Goal: Task Accomplishment & Management: Use online tool/utility

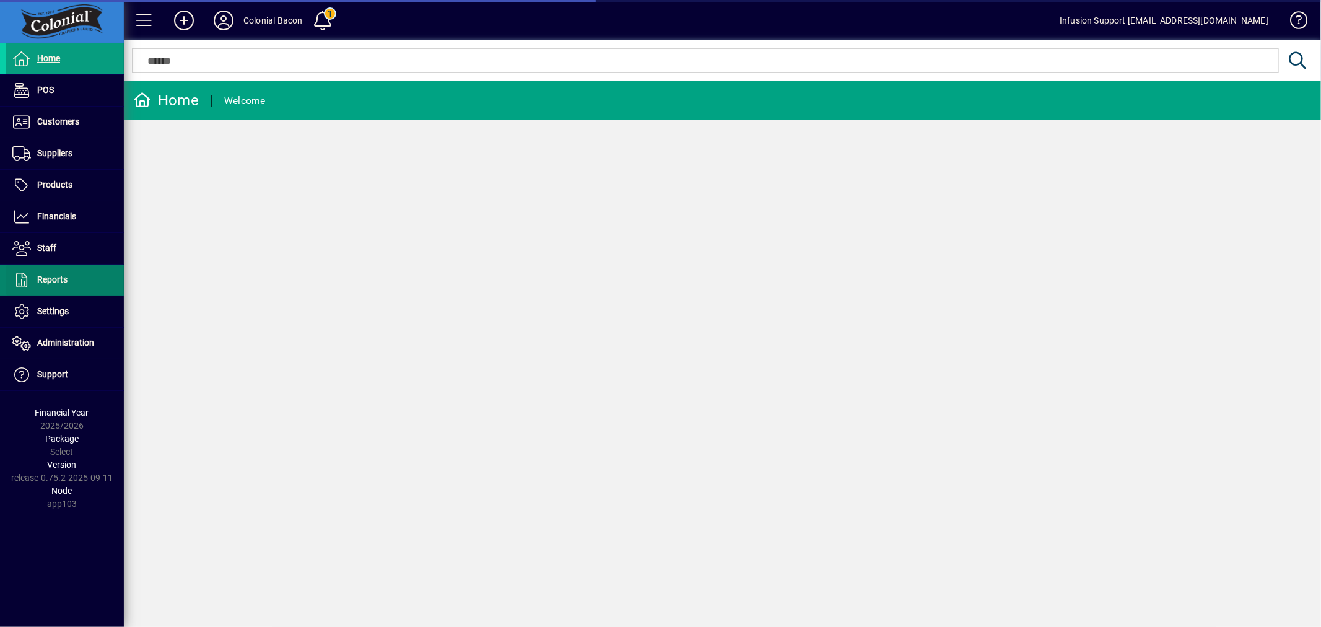
click at [53, 276] on span "Reports" at bounding box center [52, 279] width 30 height 10
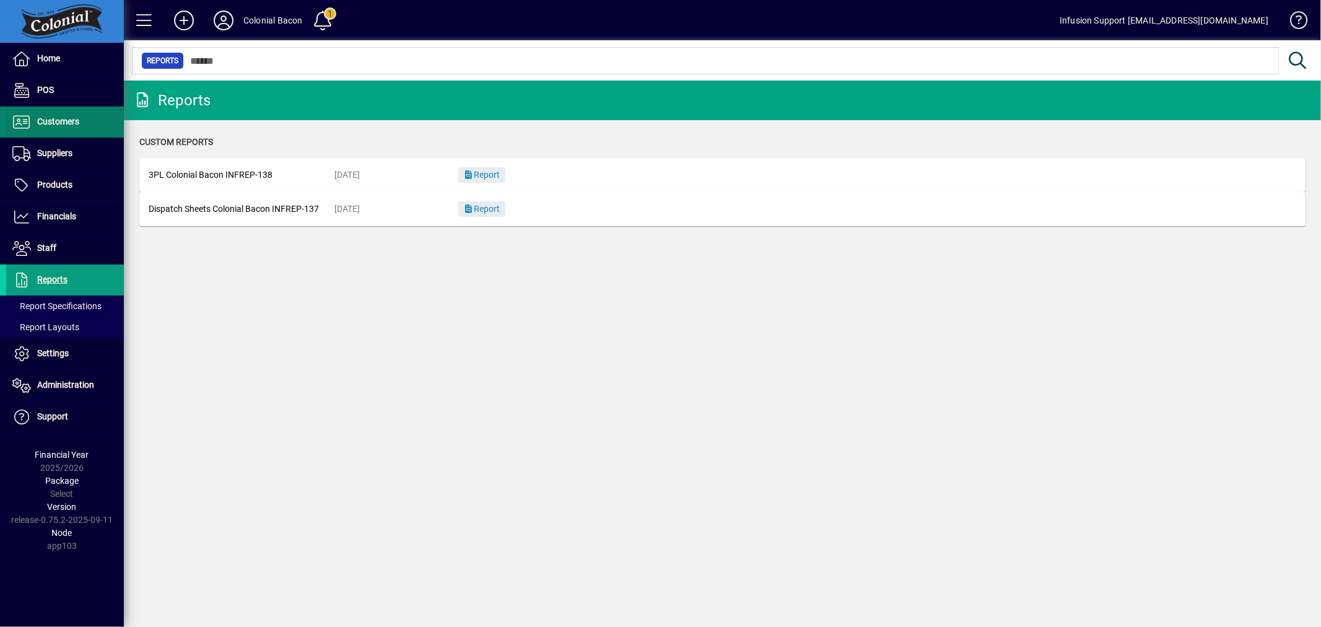
click at [78, 132] on span at bounding box center [65, 122] width 118 height 30
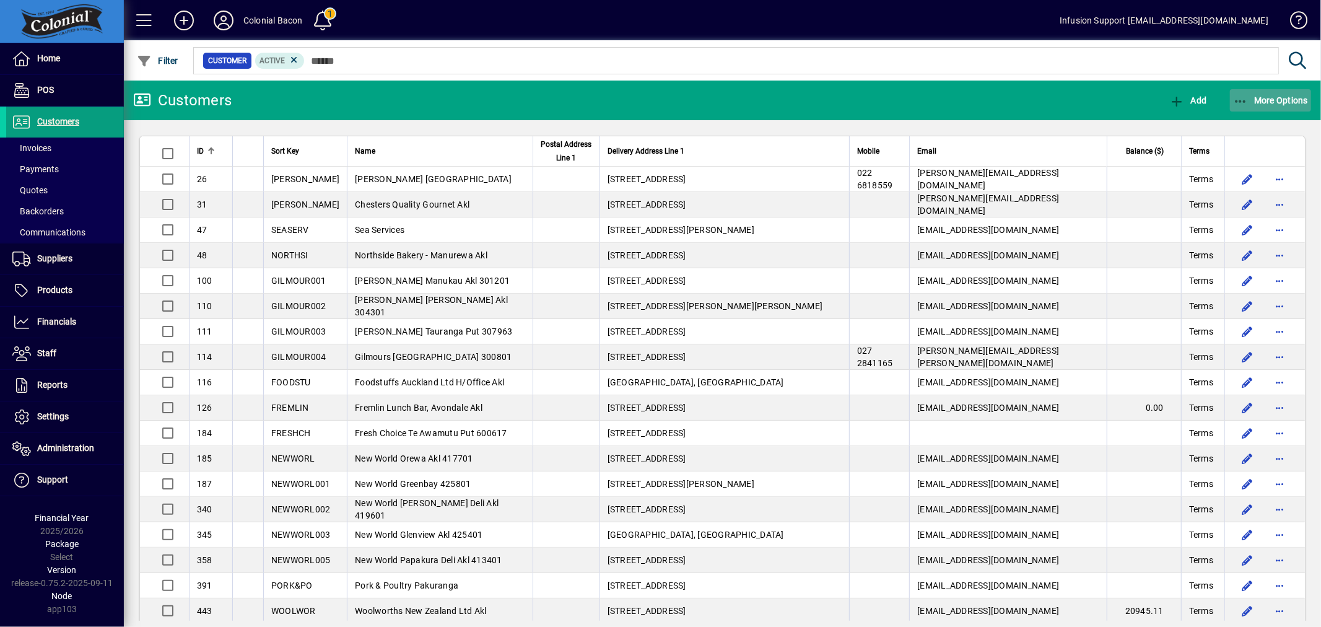
click at [1282, 100] on span "More Options" at bounding box center [1271, 100] width 76 height 10
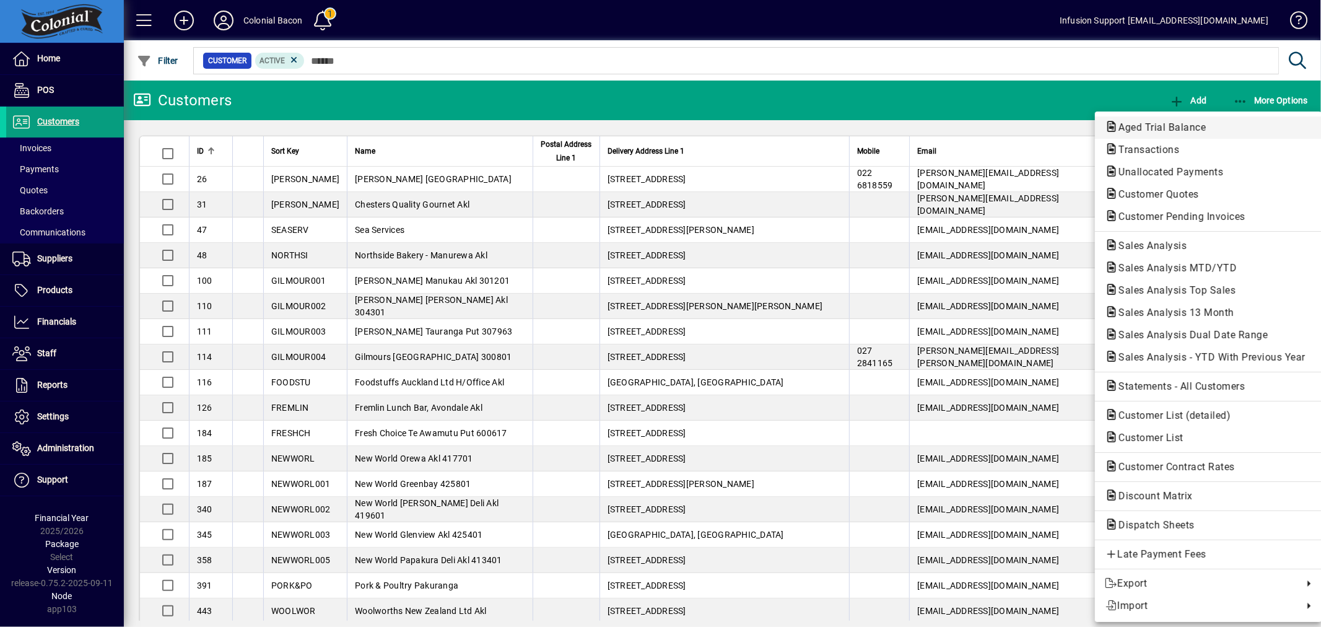
click at [1204, 126] on span "Aged Trial Balance" at bounding box center [1158, 127] width 107 height 12
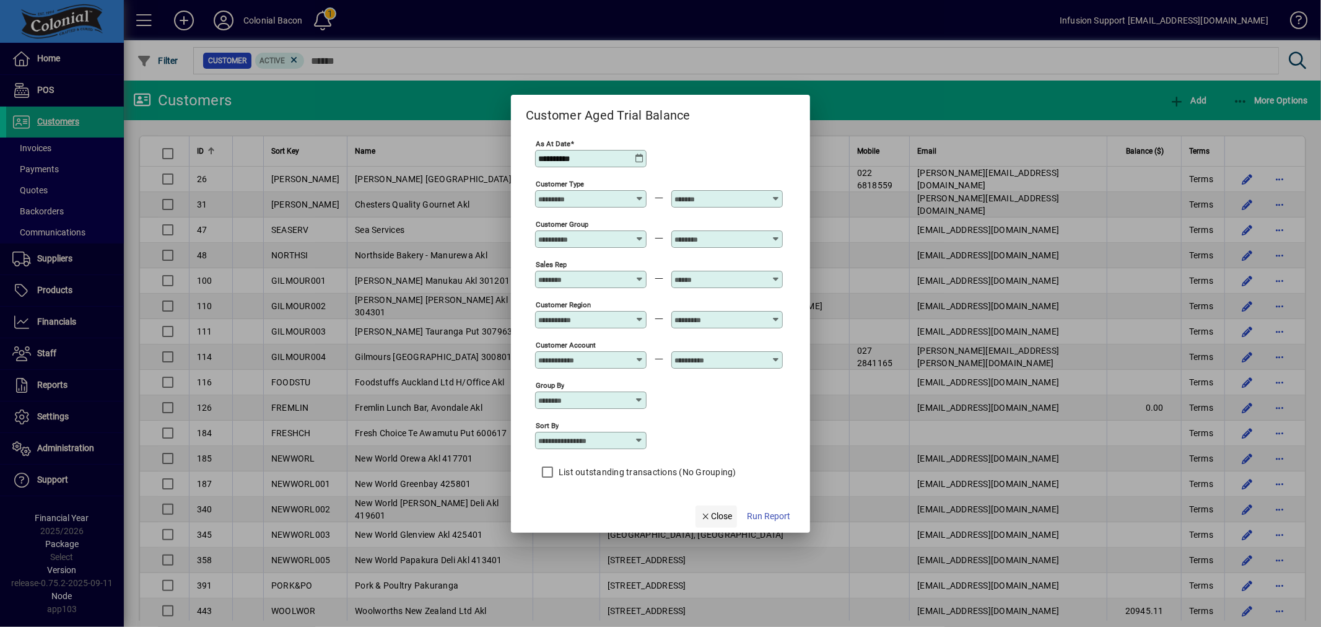
click at [714, 511] on span "Close" at bounding box center [716, 516] width 32 height 13
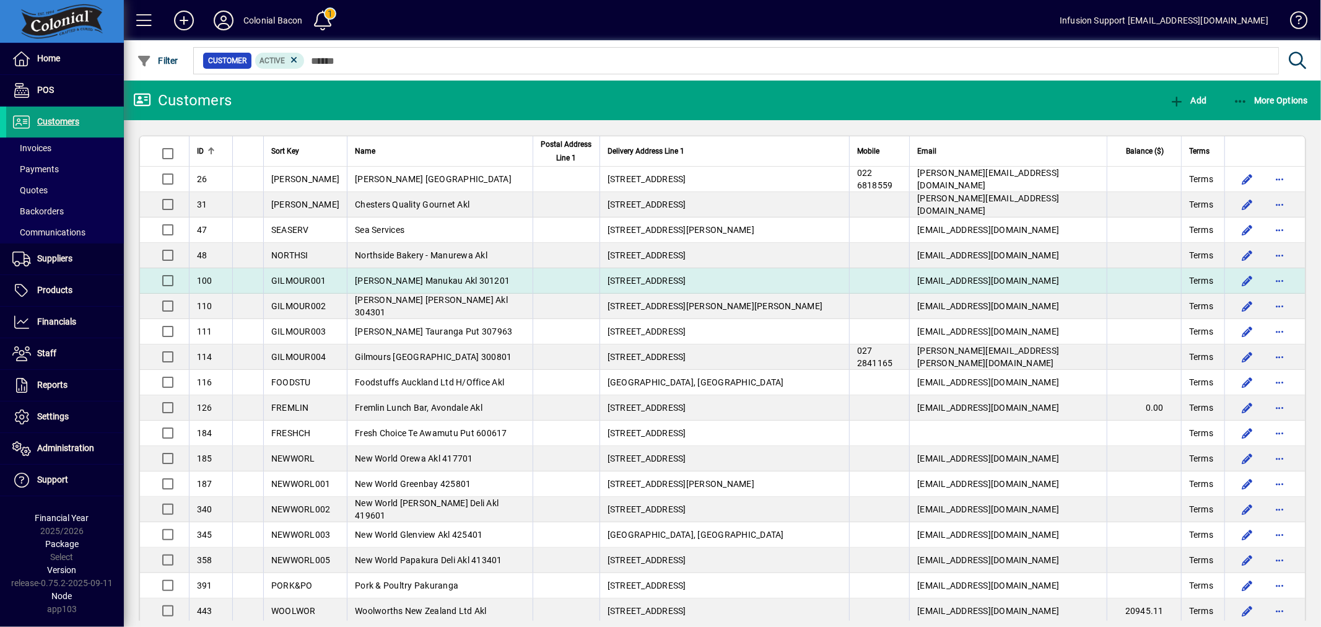
scroll to position [1, 0]
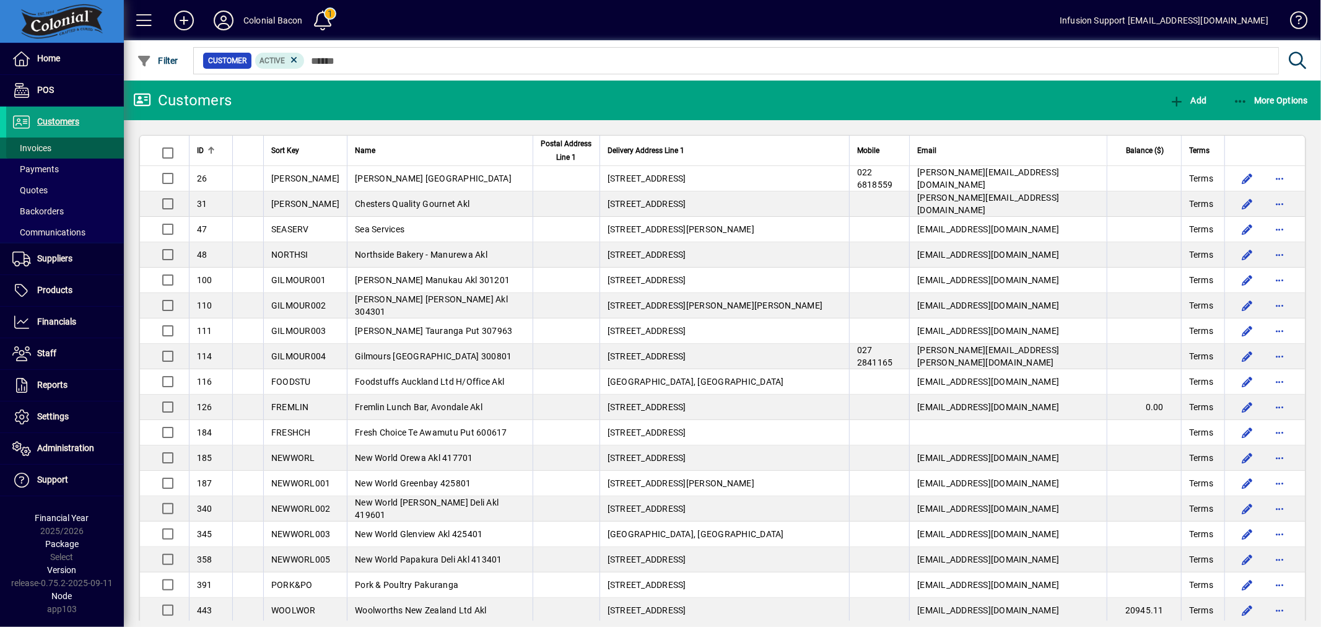
click at [57, 150] on span at bounding box center [65, 148] width 118 height 30
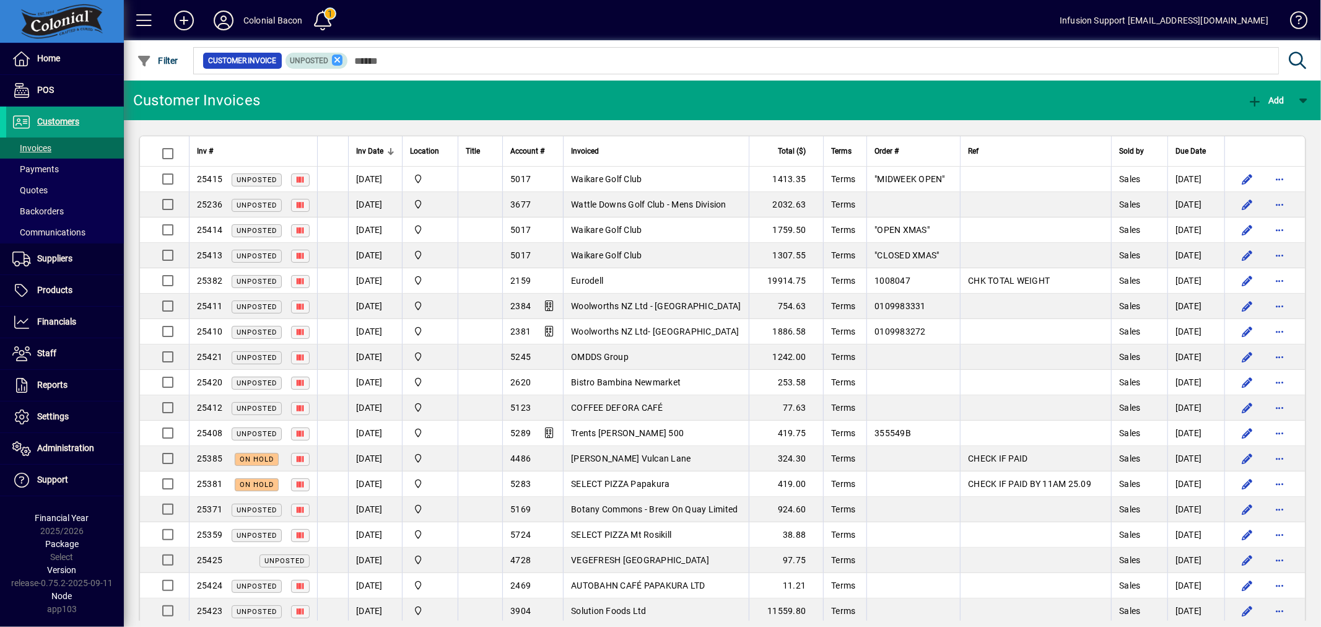
click at [337, 59] on icon at bounding box center [337, 59] width 11 height 11
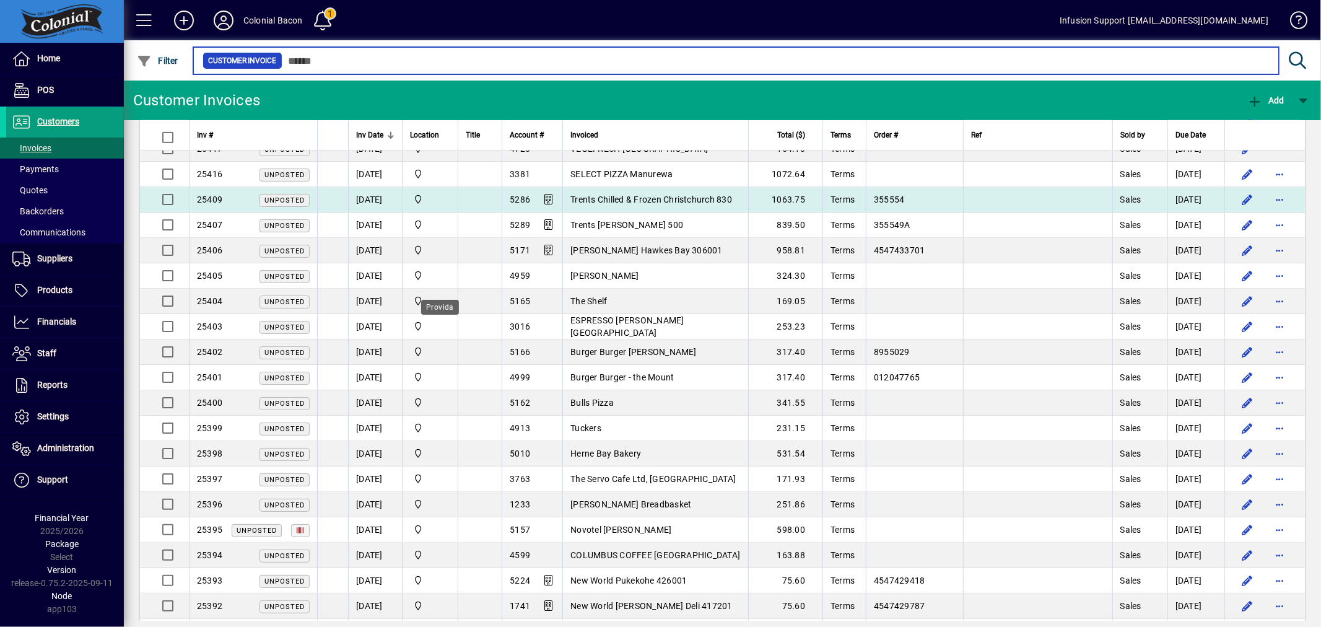
scroll to position [482, 0]
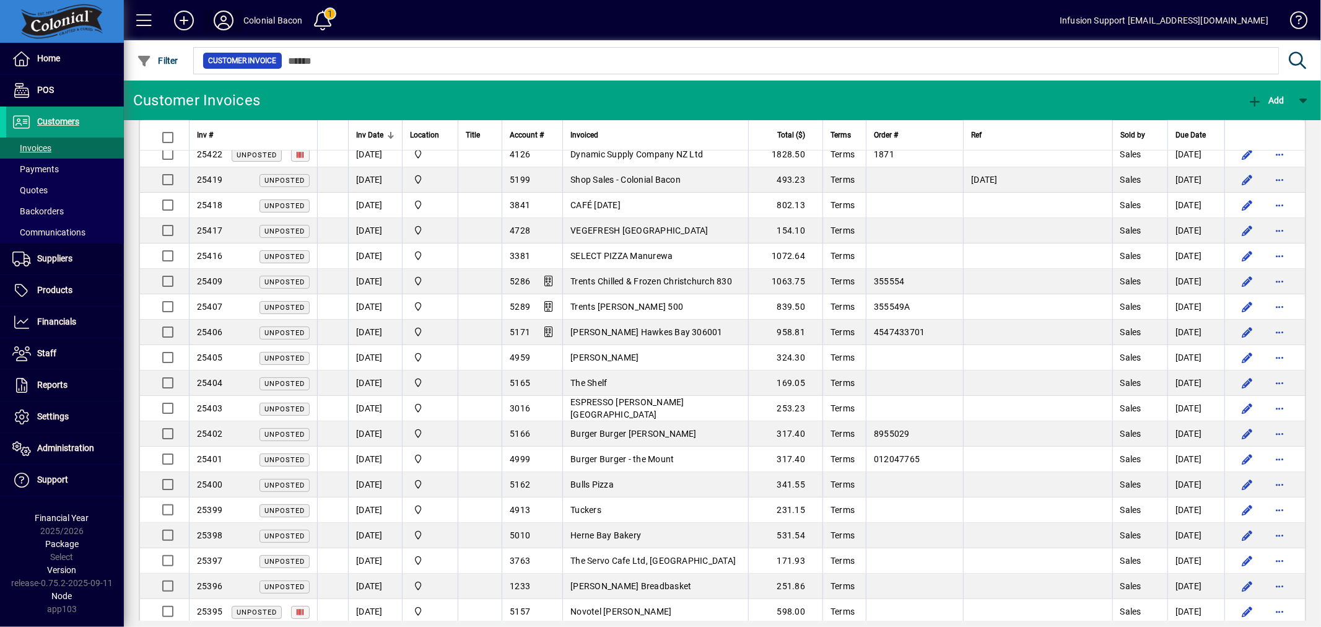
click at [218, 15] on icon at bounding box center [223, 21] width 25 height 20
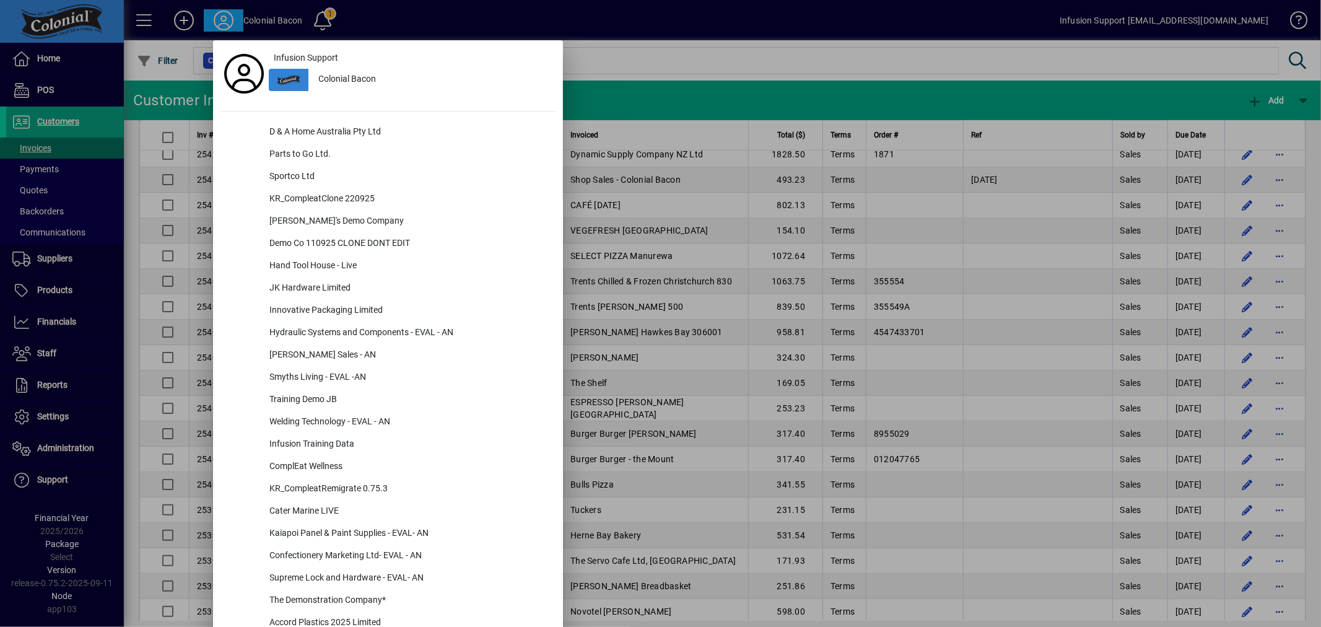
drag, startPoint x: 603, startPoint y: 108, endPoint x: 493, endPoint y: 102, distance: 110.3
click at [604, 106] on div at bounding box center [660, 313] width 1321 height 627
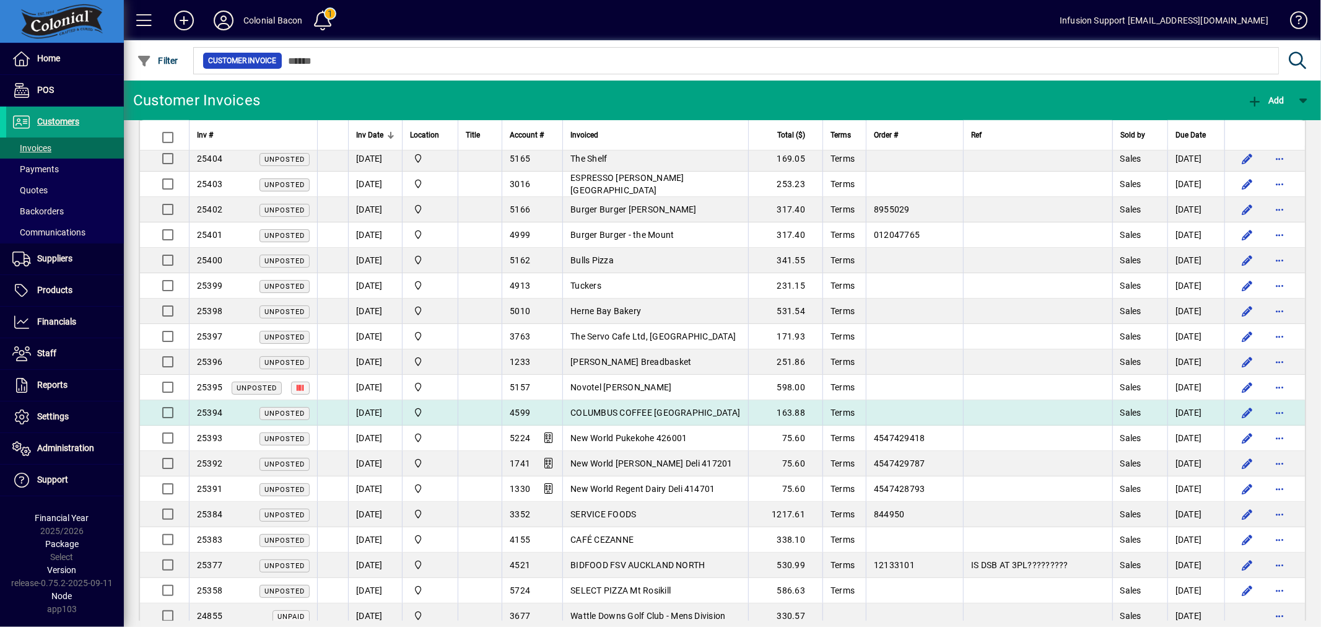
scroll to position [757, 0]
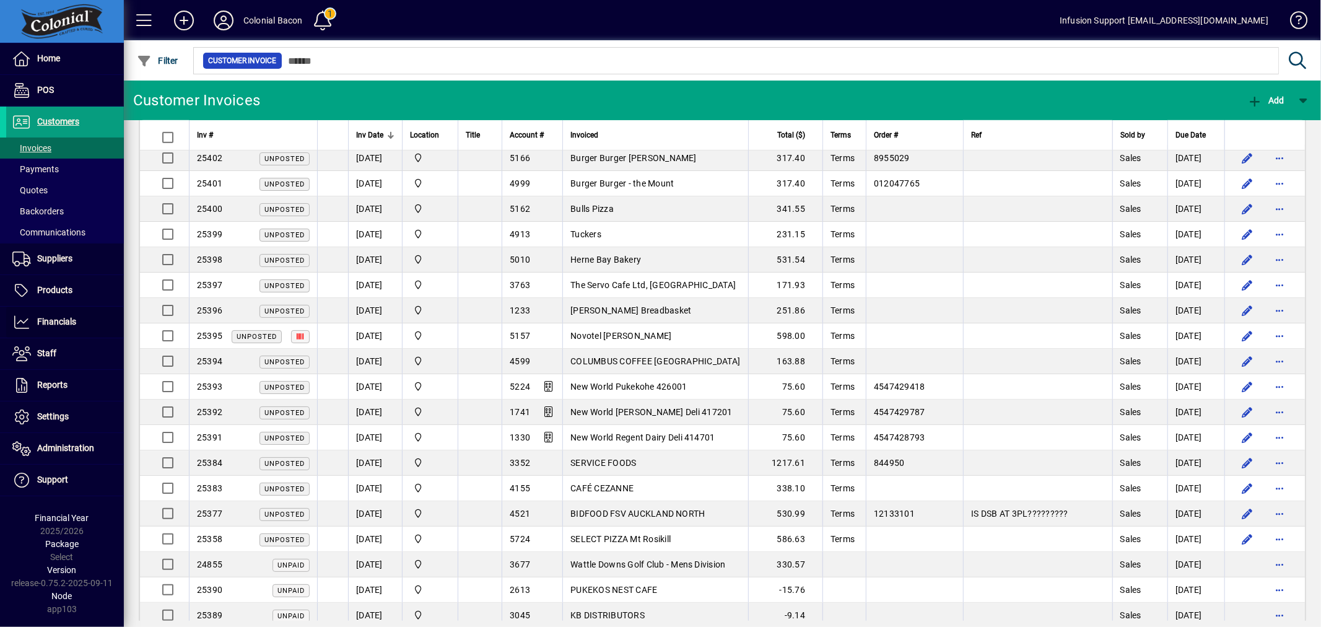
drag, startPoint x: 68, startPoint y: 323, endPoint x: 150, endPoint y: 298, distance: 86.0
click at [68, 323] on span "Financials" at bounding box center [56, 321] width 39 height 10
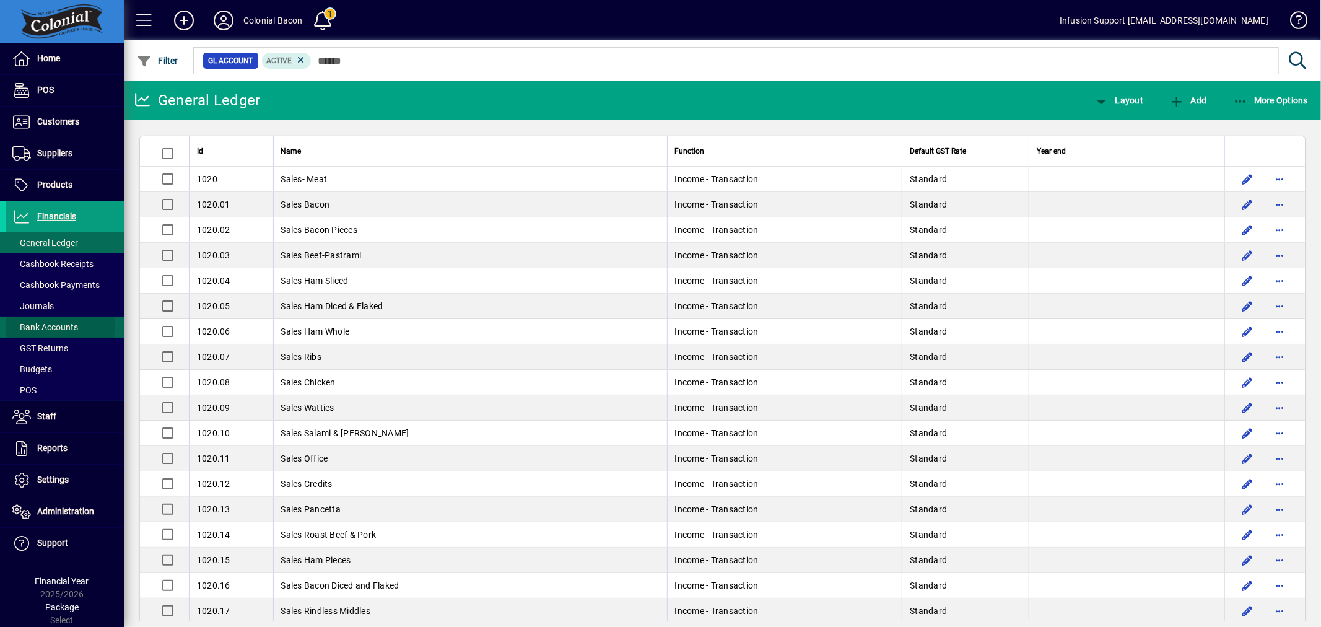
click at [48, 323] on span "Bank Accounts" at bounding box center [45, 327] width 66 height 10
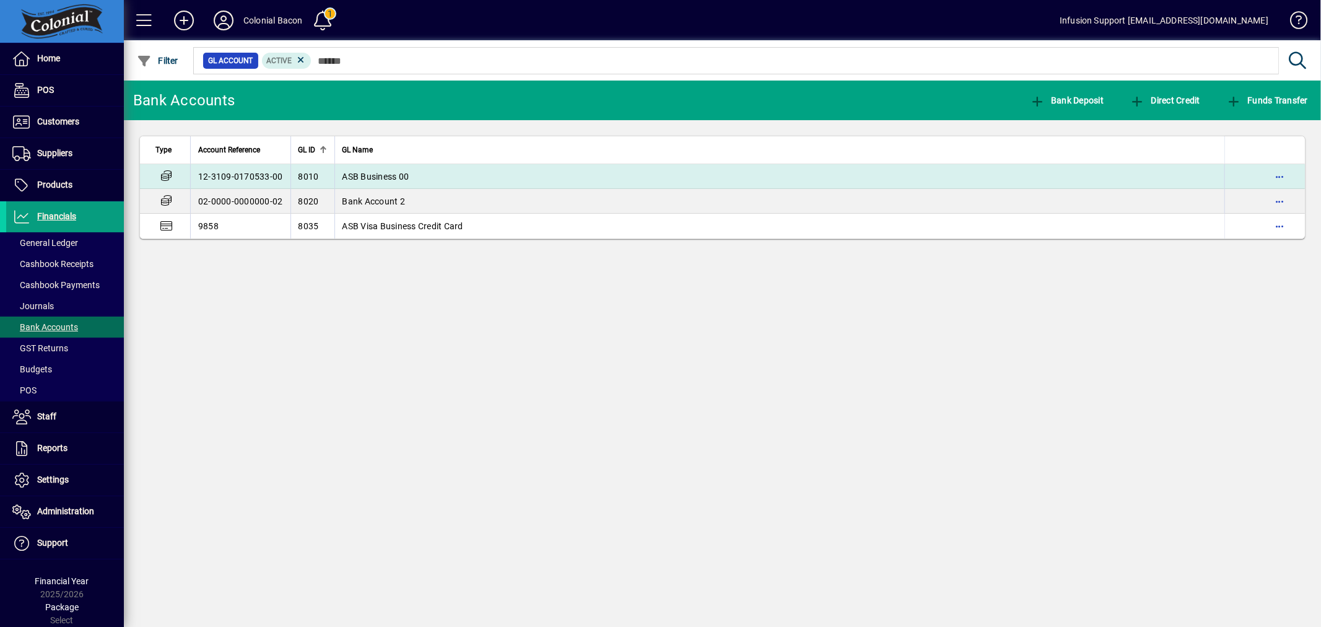
click at [372, 172] on span "ASB Business 00" at bounding box center [375, 176] width 67 height 10
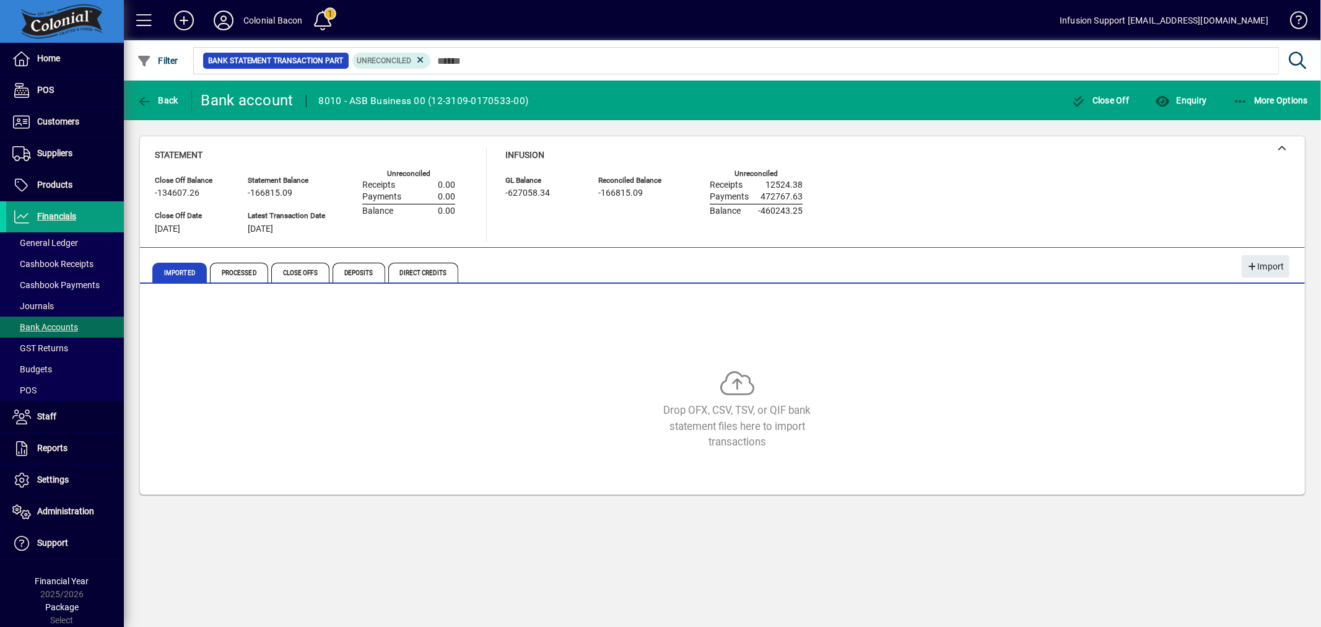
click at [480, 352] on div "Drop OFX, CSV, TSV, or QIF bank statement files here to import transactions" at bounding box center [722, 391] width 1135 height 186
click at [248, 267] on span "Processed" at bounding box center [239, 273] width 58 height 20
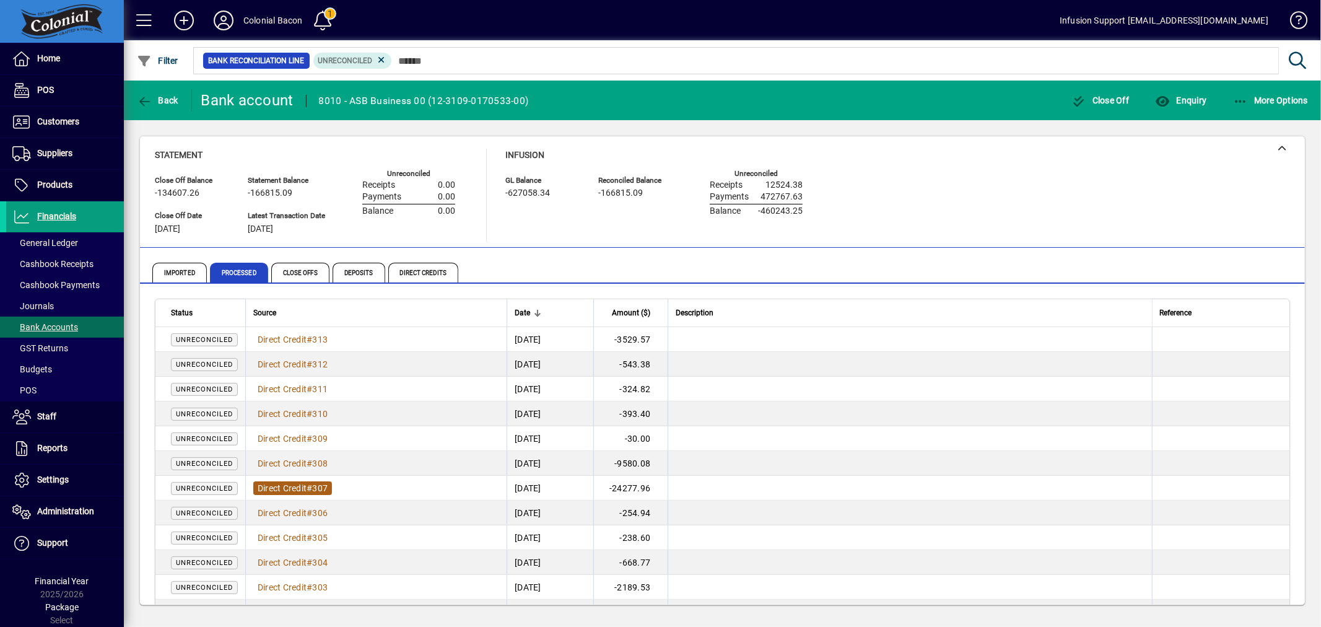
click at [300, 484] on span "Direct Credit" at bounding box center [282, 488] width 49 height 10
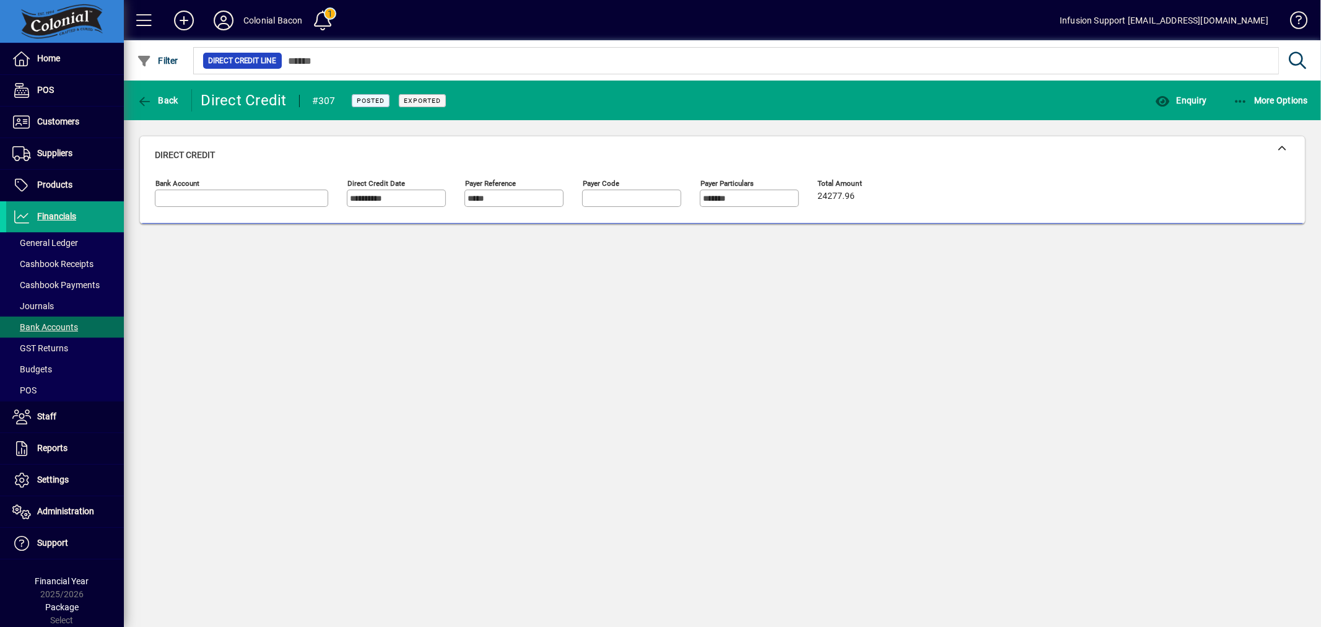
type input "**********"
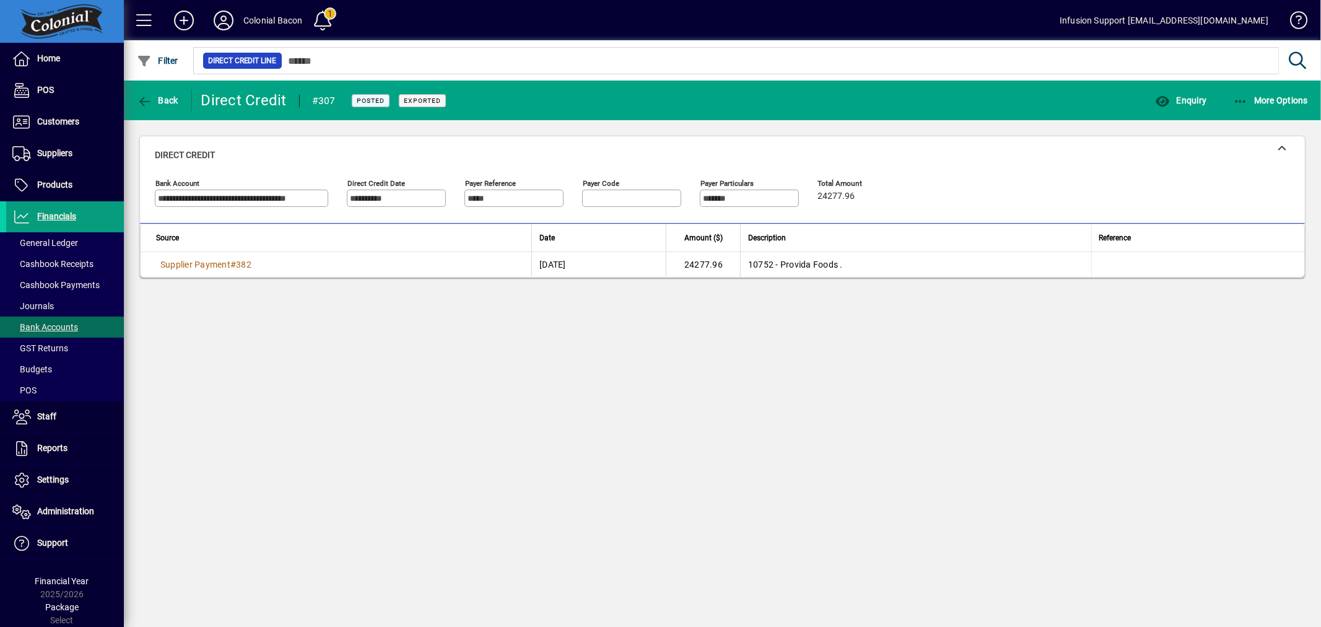
drag, startPoint x: 583, startPoint y: 336, endPoint x: 1091, endPoint y: 257, distance: 514.3
click at [628, 354] on div "**********" at bounding box center [722, 353] width 1197 height 546
click at [1185, 101] on span "Enquiry" at bounding box center [1180, 100] width 51 height 10
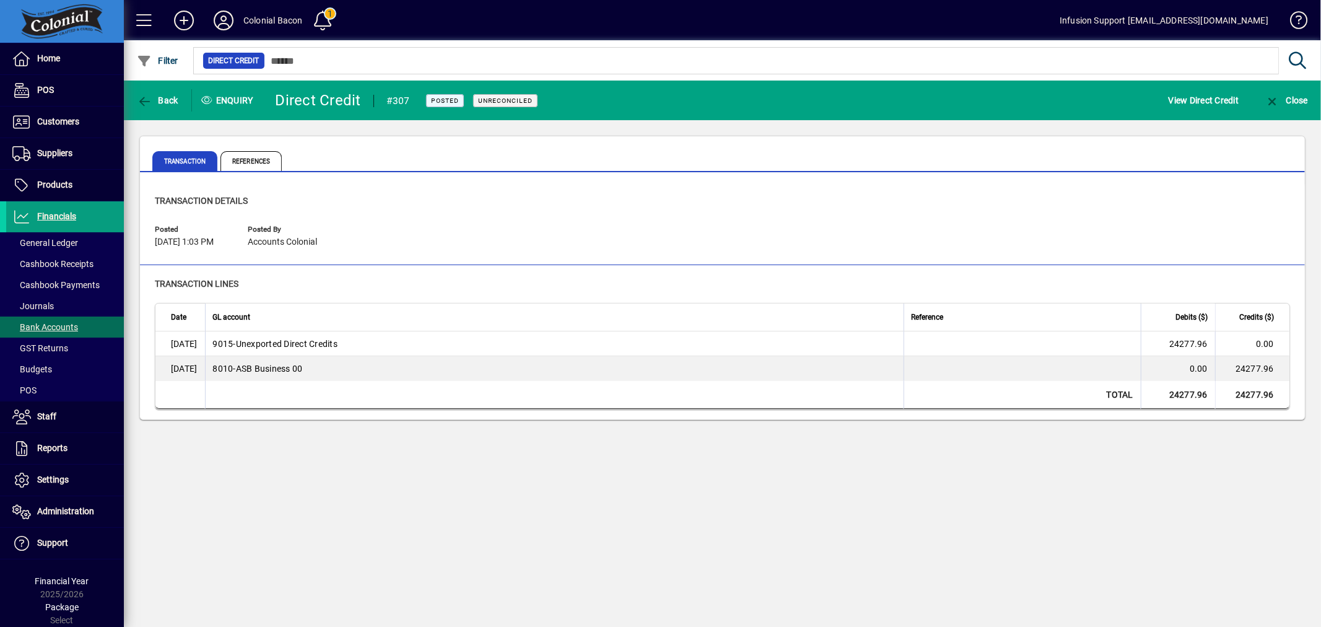
click at [414, 229] on div "Posted [DATE] 1:03 PM Posted by Accounts Colonial" at bounding box center [722, 237] width 1135 height 35
click at [58, 471] on span at bounding box center [65, 480] width 118 height 30
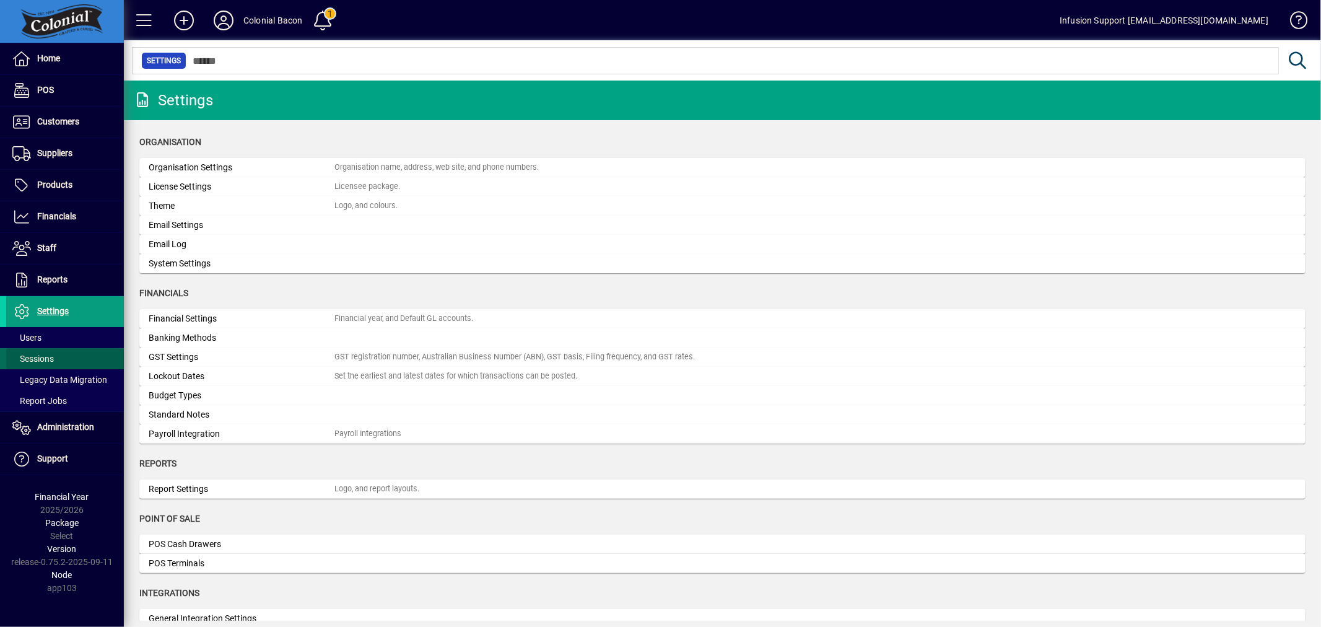
click at [41, 358] on span "Sessions" at bounding box center [32, 359] width 41 height 10
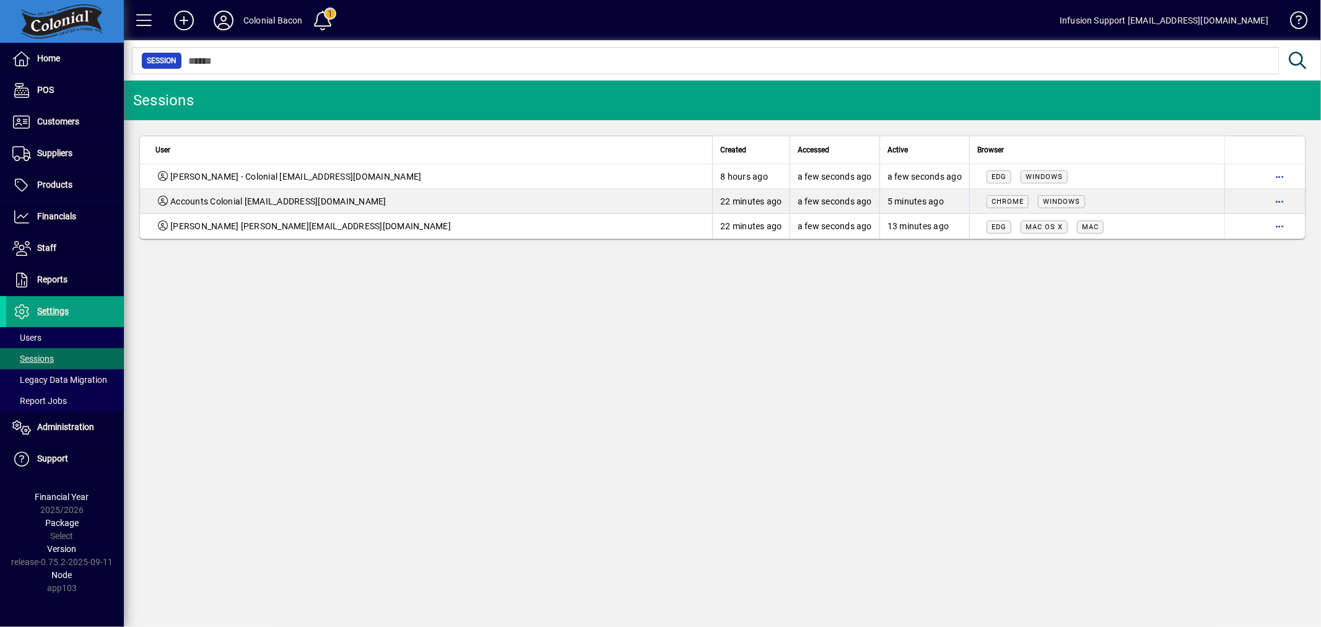
drag, startPoint x: 654, startPoint y: 381, endPoint x: 801, endPoint y: 250, distance: 196.9
click at [661, 381] on div "Sessions User Created Accessed Active Browser [PERSON_NAME] - Colonial [EMAIL_A…" at bounding box center [722, 353] width 1197 height 546
